Goal: Task Accomplishment & Management: Complete application form

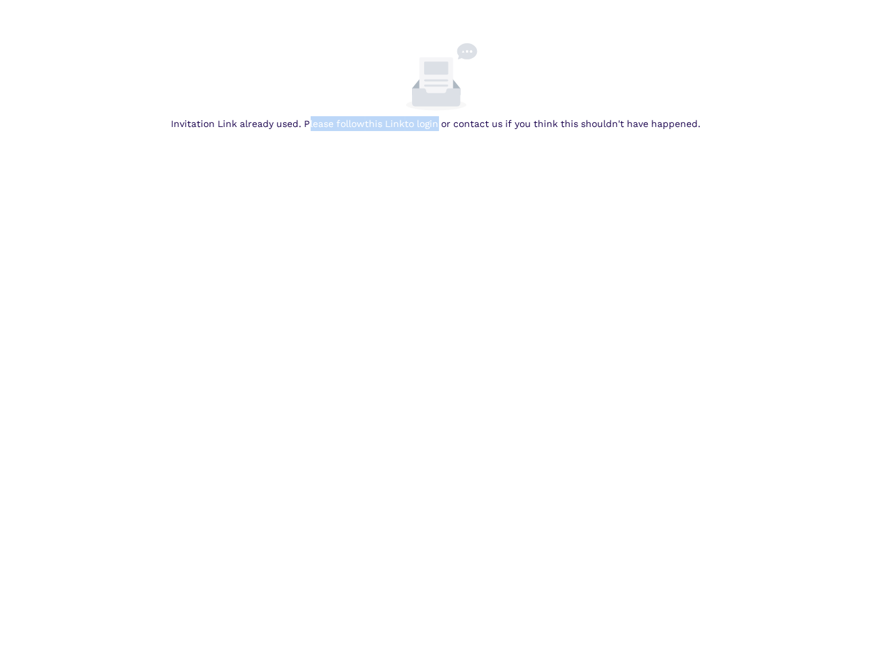
drag, startPoint x: 306, startPoint y: 118, endPoint x: 439, endPoint y: 133, distance: 133.3
click at [439, 133] on body "Invitation Link already used. Please follow this Link to login or contact us if…" at bounding box center [436, 368] width 872 height 650
drag, startPoint x: 439, startPoint y: 133, endPoint x: 521, endPoint y: 195, distance: 102.9
click at [521, 195] on body "Invitation Link already used. Please follow this Link to login or contact us if…" at bounding box center [436, 368] width 872 height 650
click at [0, 0] on link "this Link" at bounding box center [0, 0] width 0 height 0
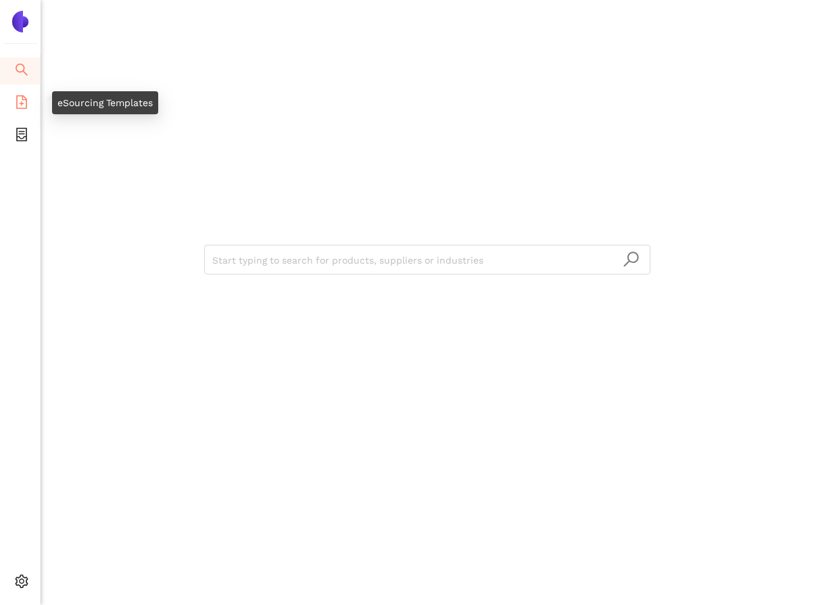
drag, startPoint x: 26, startPoint y: 107, endPoint x: 26, endPoint y: 92, distance: 15.5
click at [26, 107] on icon "file-add" at bounding box center [21, 102] width 11 height 14
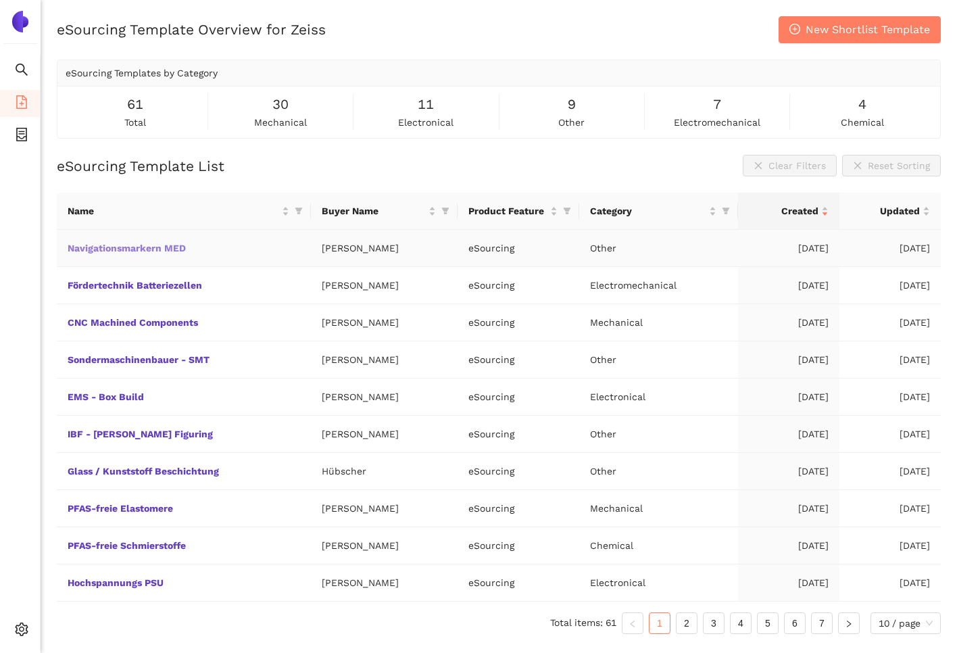
click at [0, 0] on link "Navigationsmarkern MED" at bounding box center [0, 0] width 0 height 0
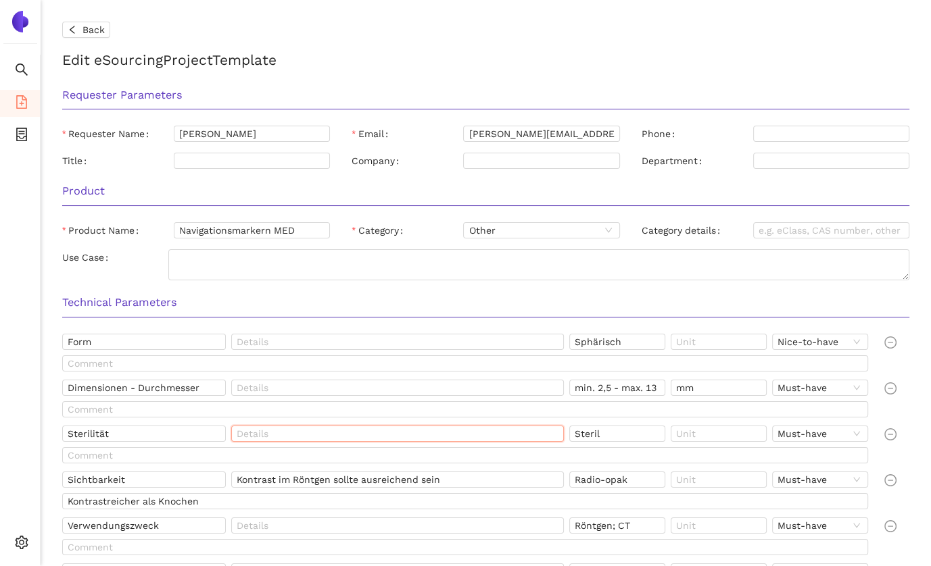
drag, startPoint x: 373, startPoint y: 434, endPoint x: 372, endPoint y: 442, distance: 8.1
click at [369, 440] on input "text" at bounding box center [397, 434] width 332 height 16
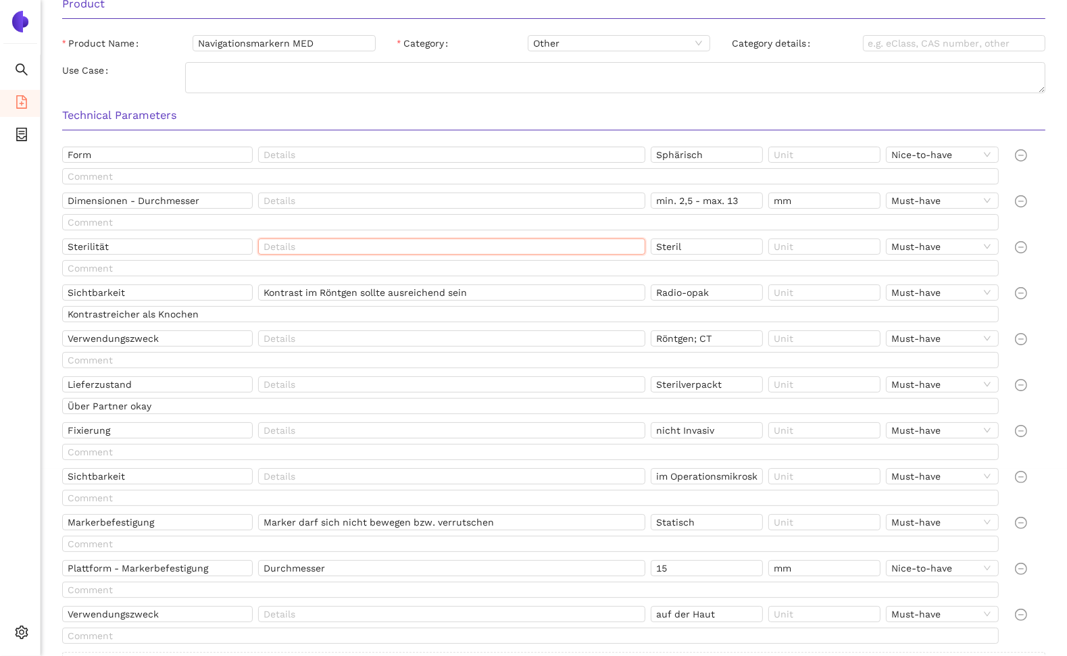
scroll to position [270, 0]
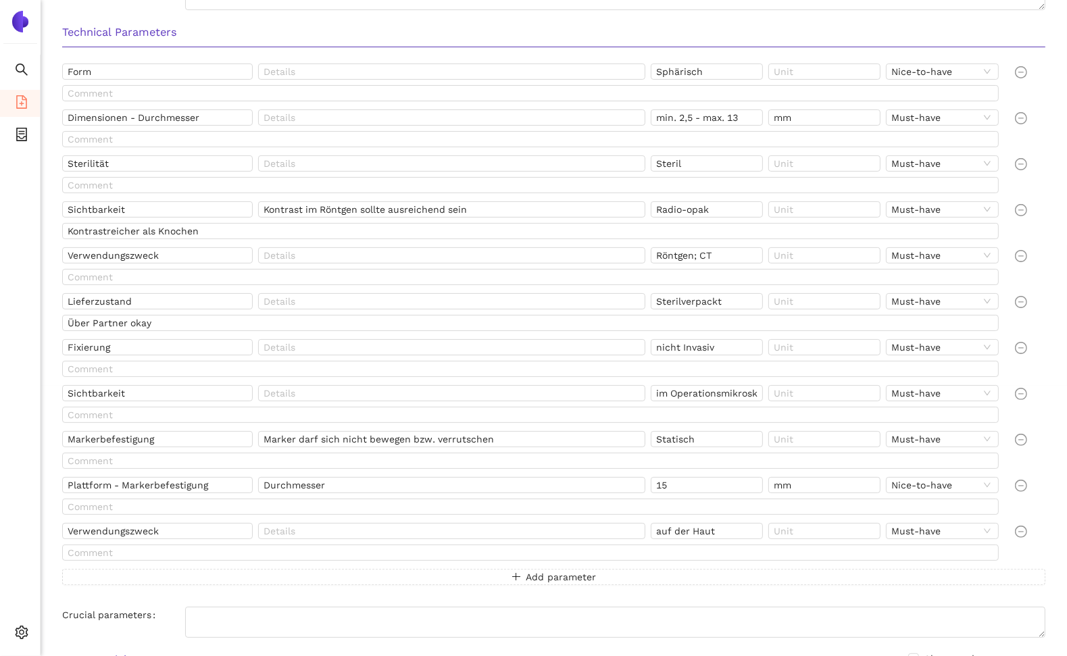
click at [287, 18] on div "Technical Parameters" at bounding box center [553, 37] width 1005 height 43
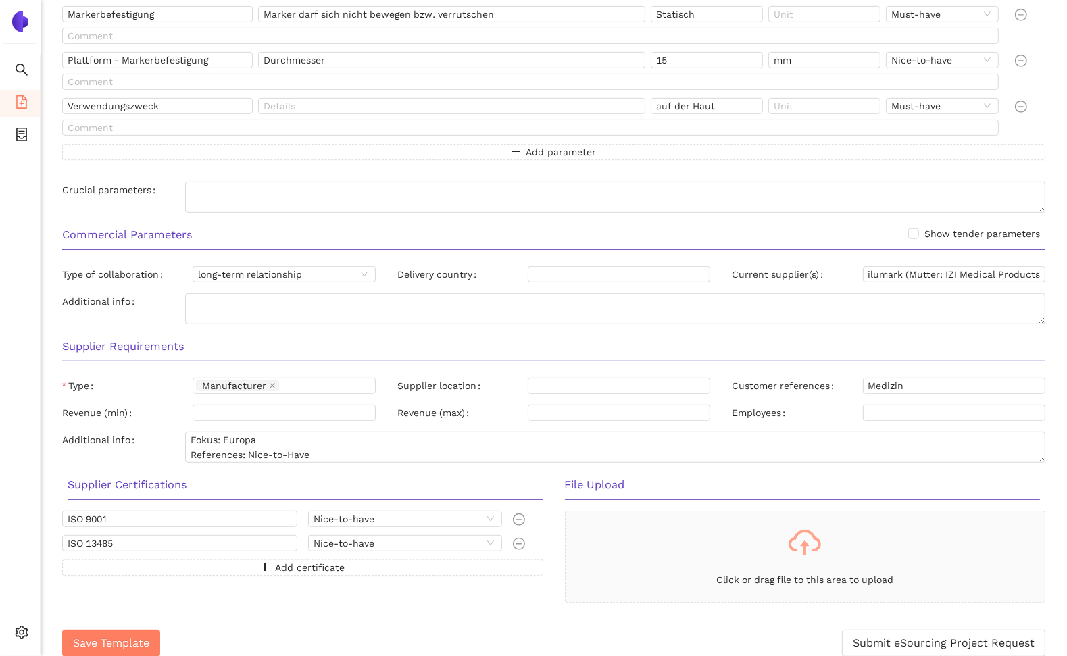
scroll to position [706, 0]
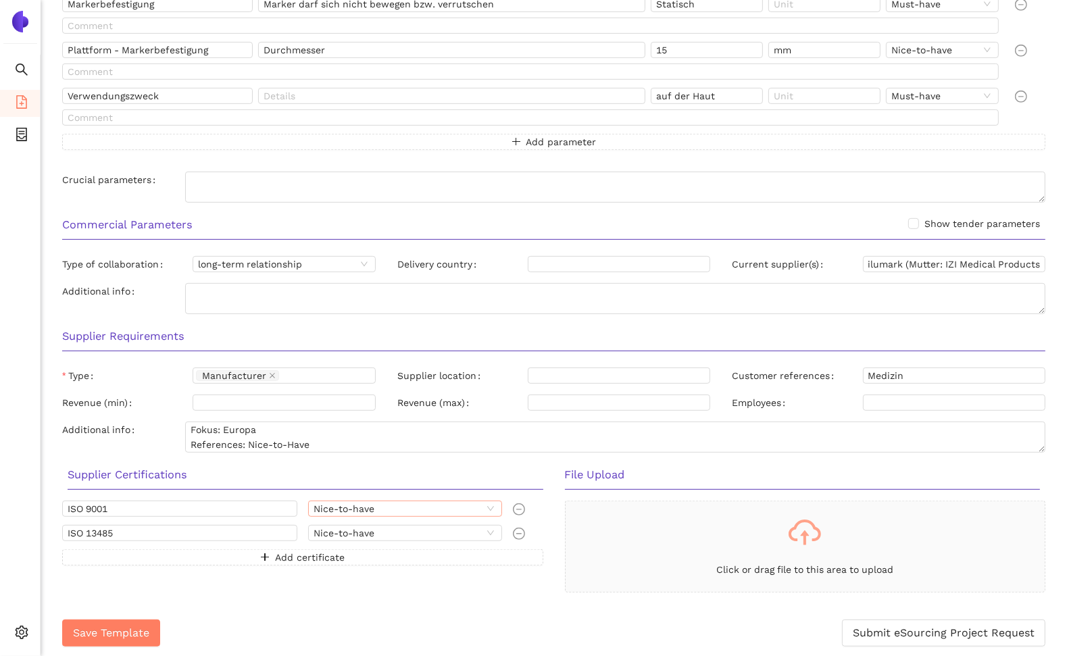
click at [478, 508] on span "Nice-to-have" at bounding box center [405, 508] width 183 height 15
click at [565, 520] on div "Click or drag file to this area to upload" at bounding box center [805, 547] width 481 height 92
click at [443, 529] on span "Nice-to-have" at bounding box center [405, 533] width 183 height 15
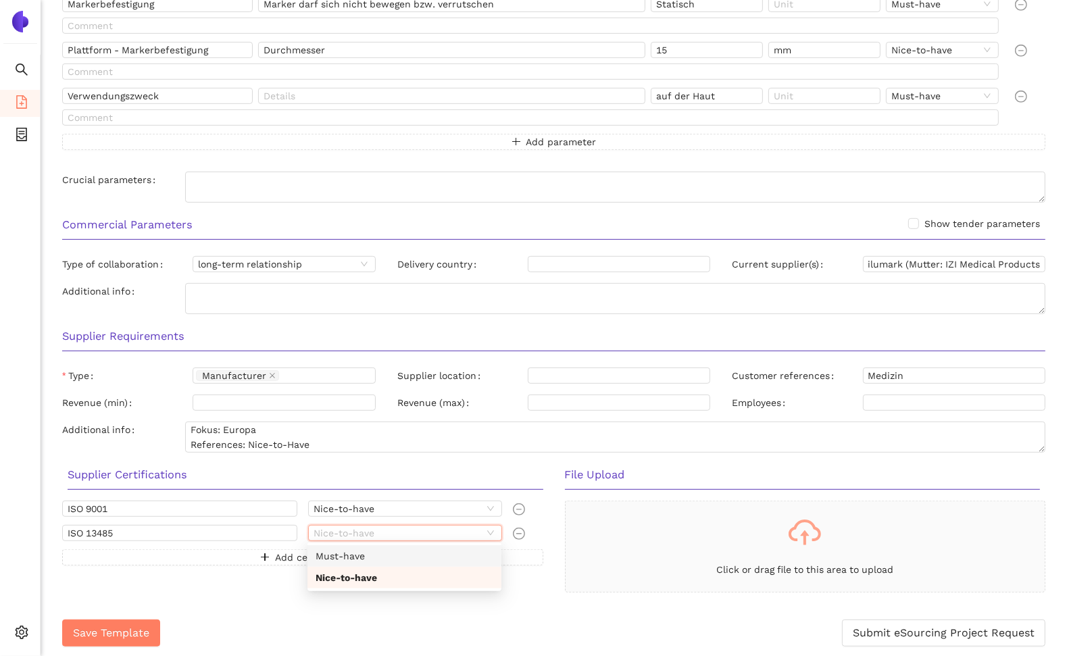
click at [367, 554] on div "Must-have" at bounding box center [405, 556] width 178 height 15
click at [551, 518] on div "ISO 9001 Nice-to-have ISO 13485 Must-have Must-have Add certificate" at bounding box center [302, 547] width 503 height 92
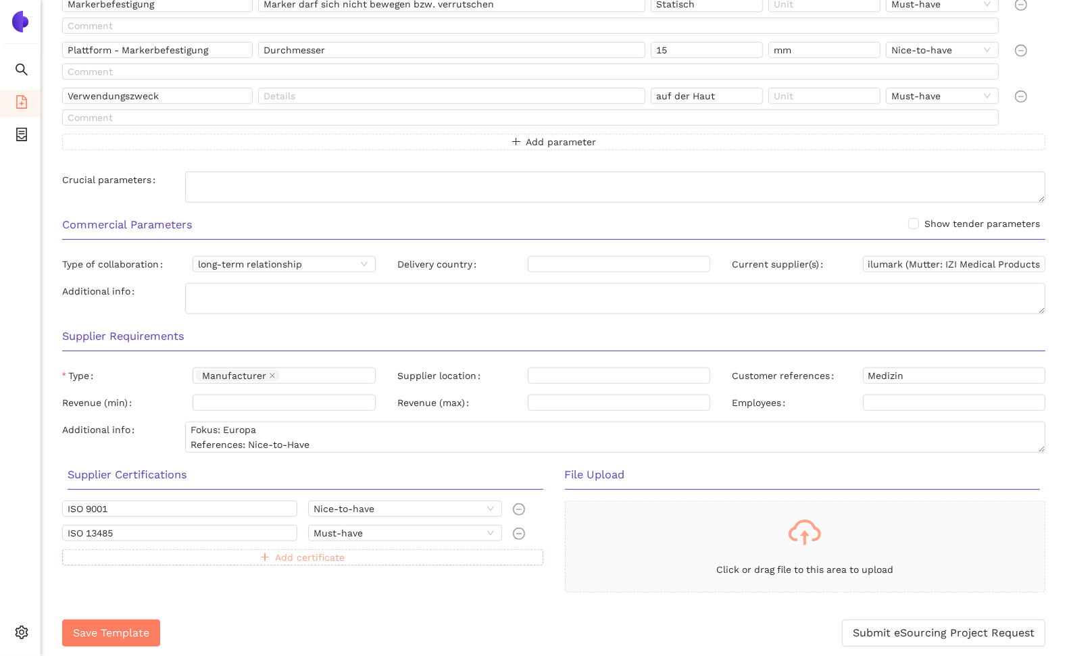
click at [293, 558] on span "Add certificate" at bounding box center [310, 557] width 70 height 15
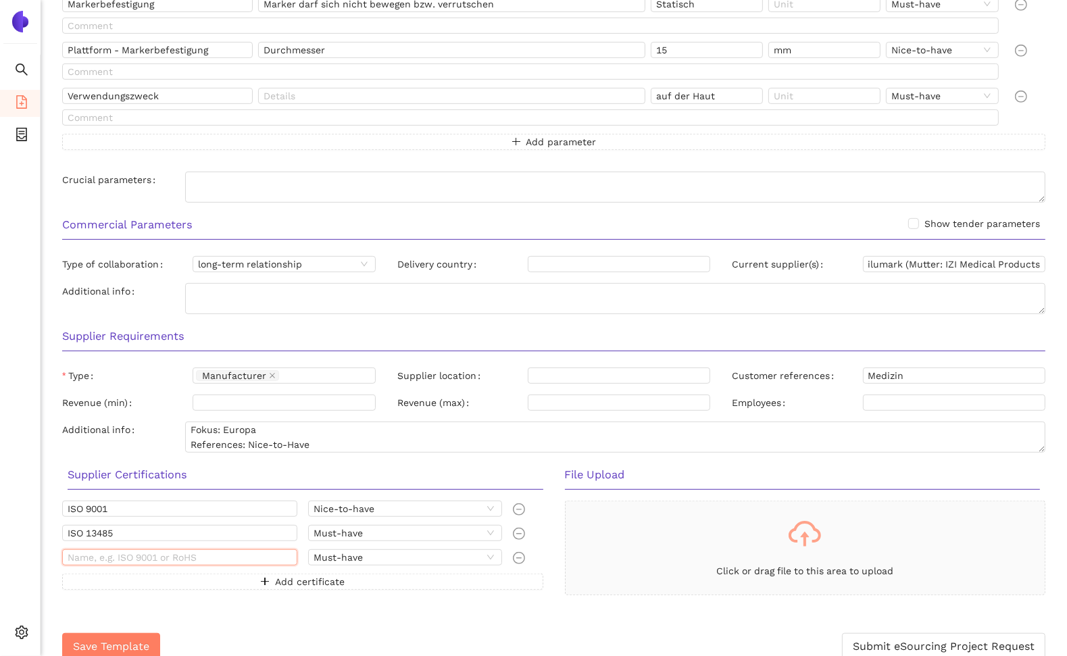
click at [187, 553] on input "text" at bounding box center [179, 557] width 235 height 16
click at [489, 549] on div "Must-have" at bounding box center [405, 557] width 194 height 16
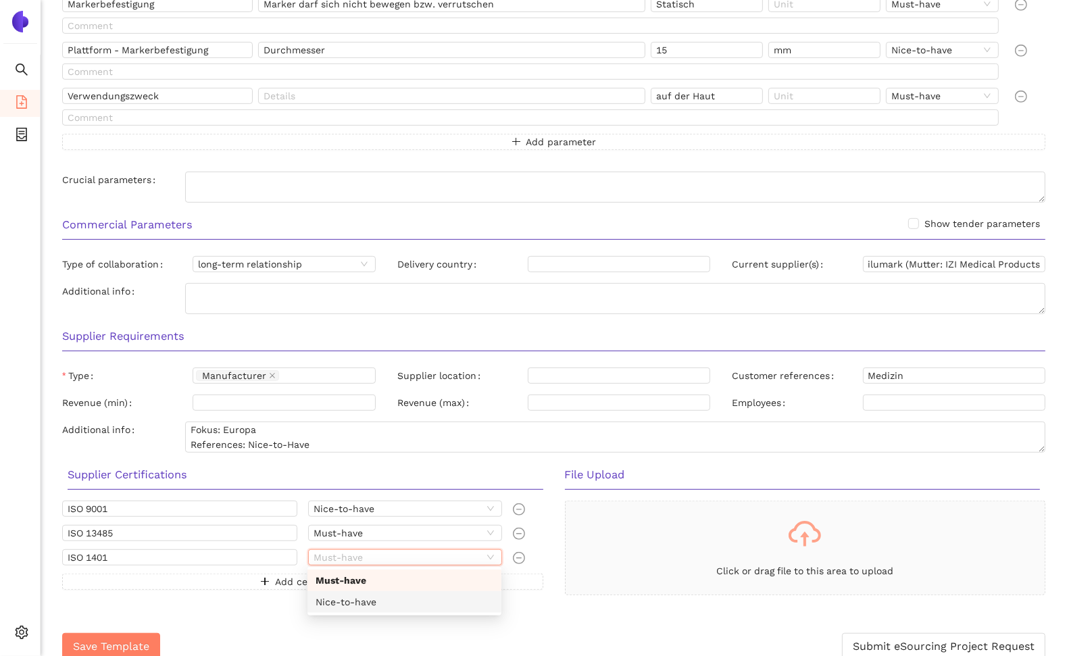
click at [373, 605] on div "Nice-to-have" at bounding box center [405, 602] width 178 height 15
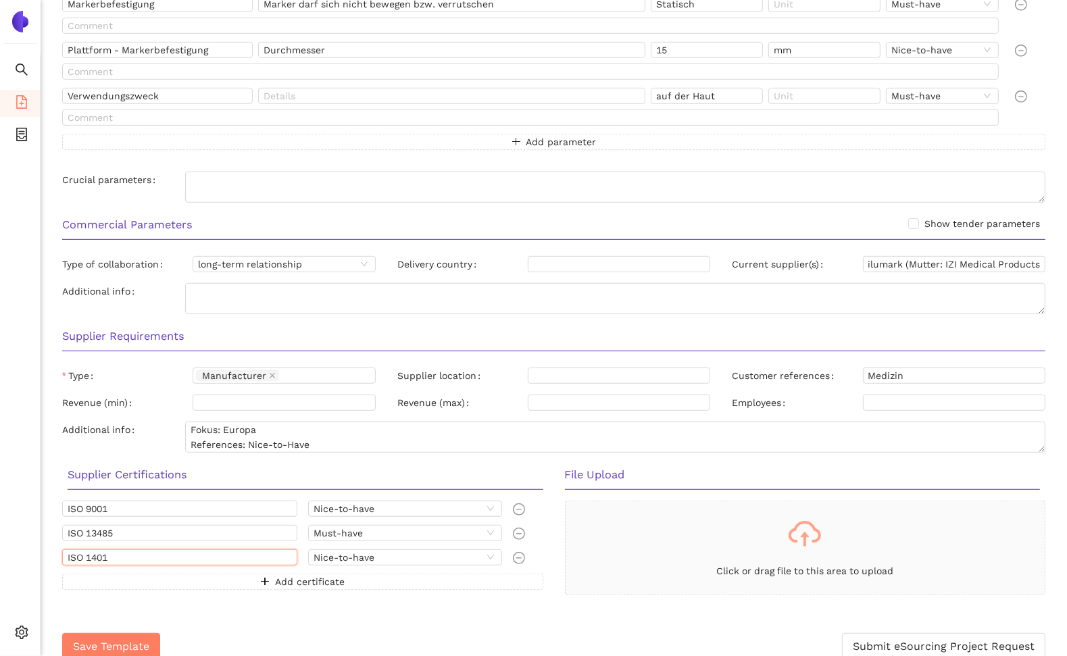
drag, startPoint x: 100, startPoint y: 555, endPoint x: 109, endPoint y: 558, distance: 9.8
click at [101, 555] on input "ISO 1401" at bounding box center [179, 557] width 235 height 16
type input "ISO 14001"
click at [551, 558] on div "ISO 9001 Nice-to-have ISO 13485 Must-have ISO 14001 Nice-to-have Add certificate" at bounding box center [302, 553] width 503 height 105
click at [624, 624] on div "Save Template Submit eSourcing Project Request" at bounding box center [553, 646] width 983 height 49
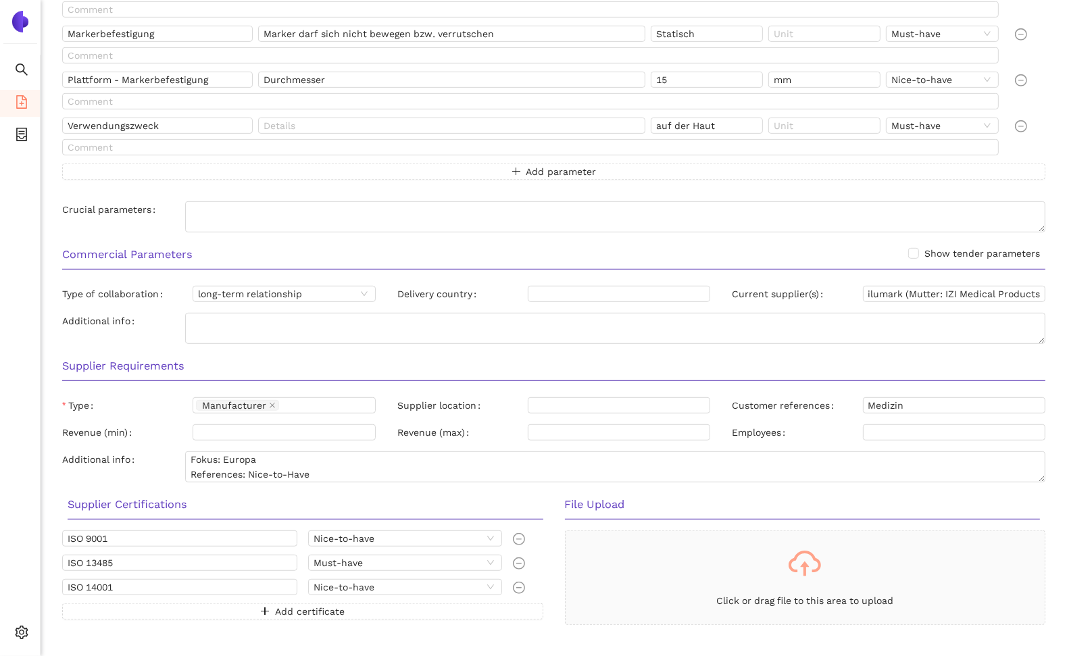
scroll to position [719, 0]
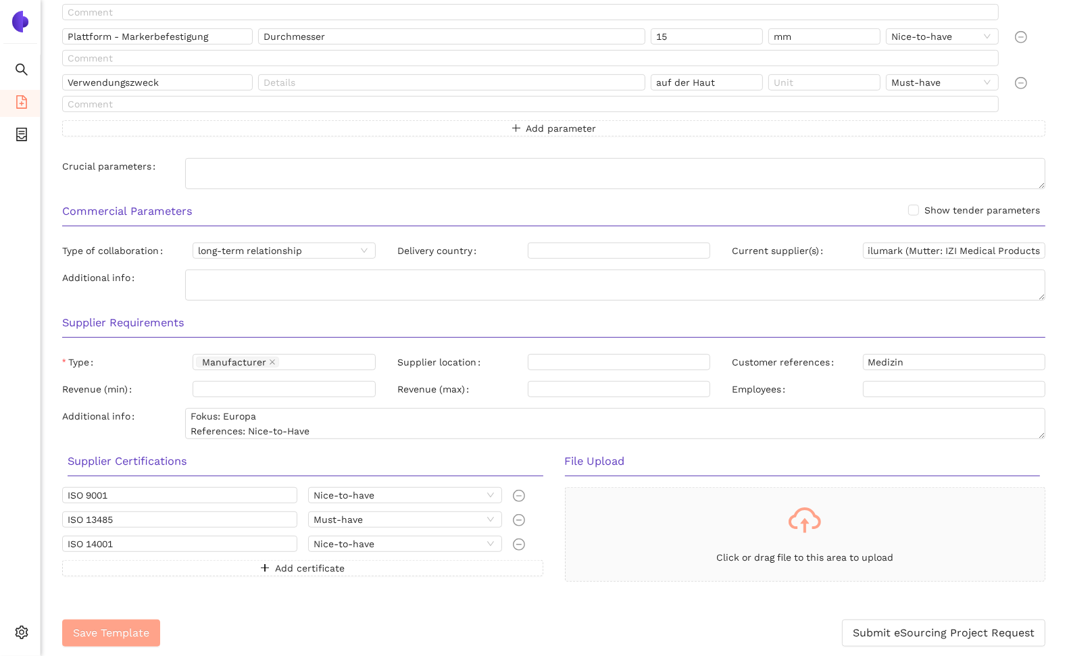
click at [113, 634] on span "Save Template" at bounding box center [111, 632] width 76 height 17
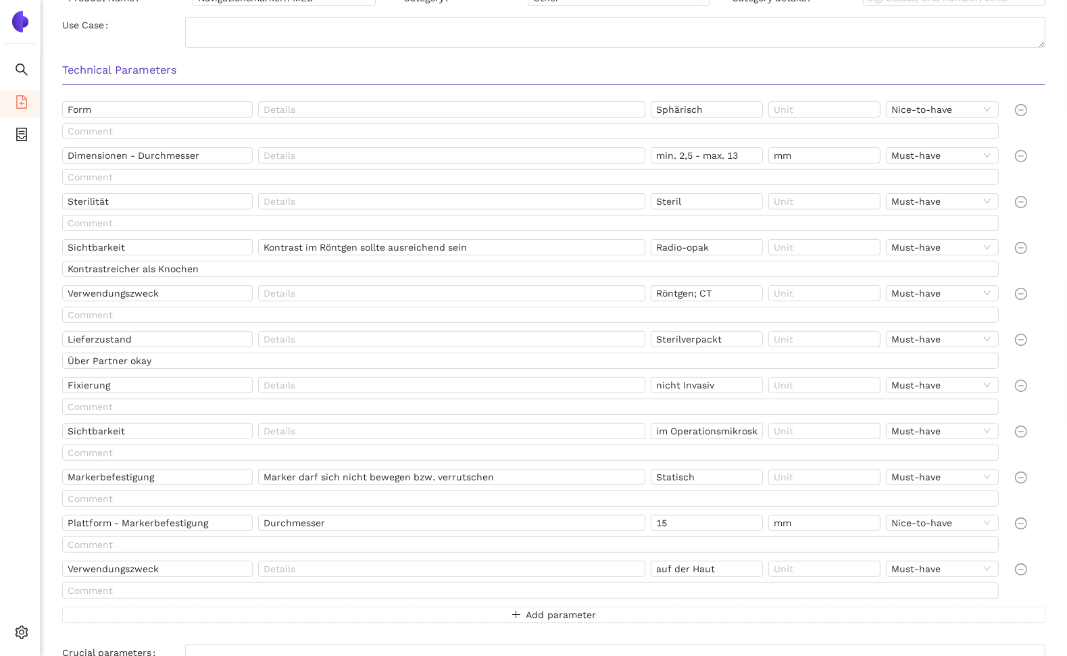
scroll to position [0, 0]
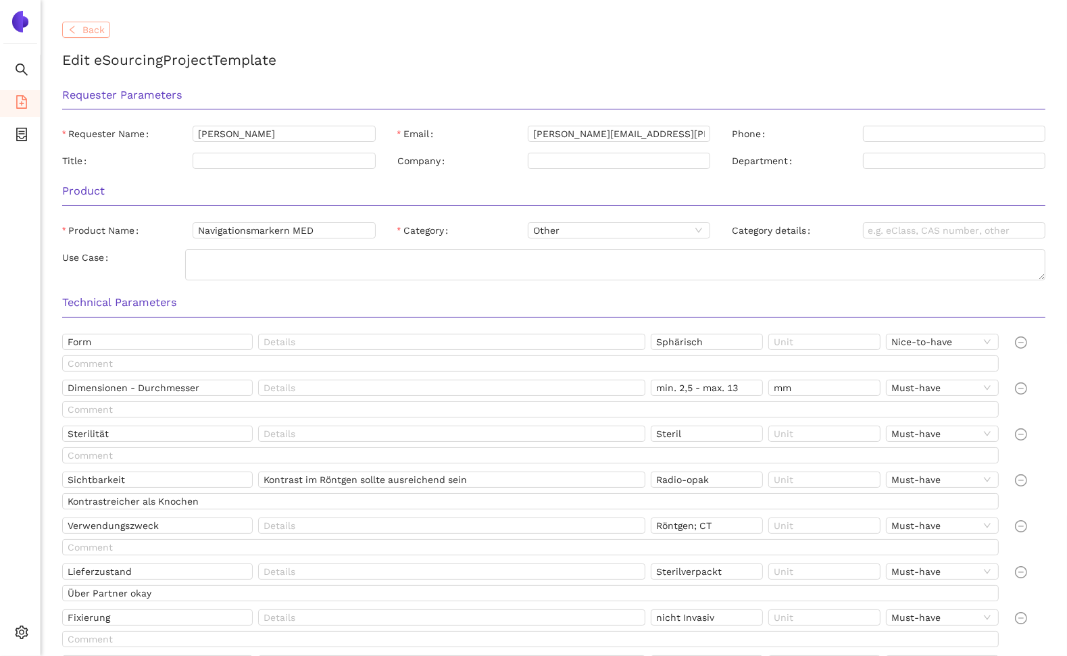
click at [97, 30] on span "Back" at bounding box center [93, 29] width 22 height 15
